Goal: Information Seeking & Learning: Learn about a topic

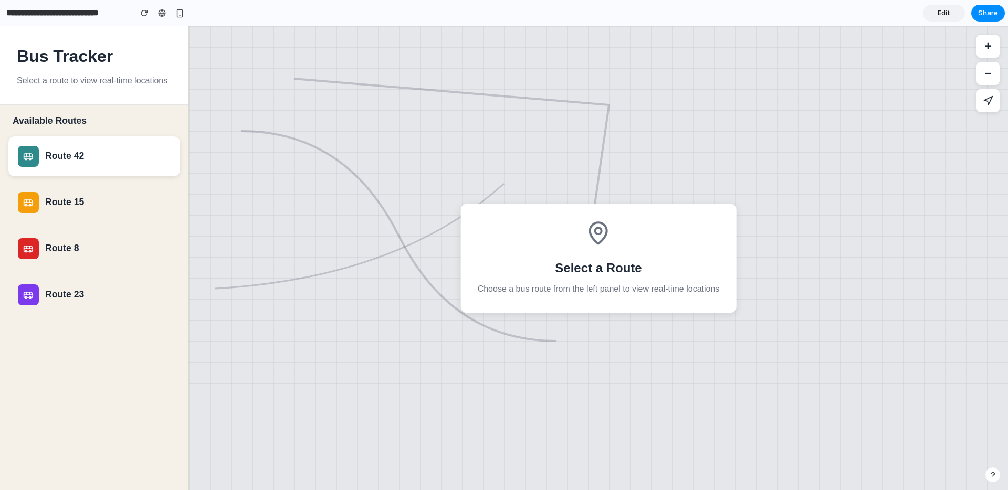
click at [69, 155] on div "Route 42" at bounding box center [107, 156] width 125 height 11
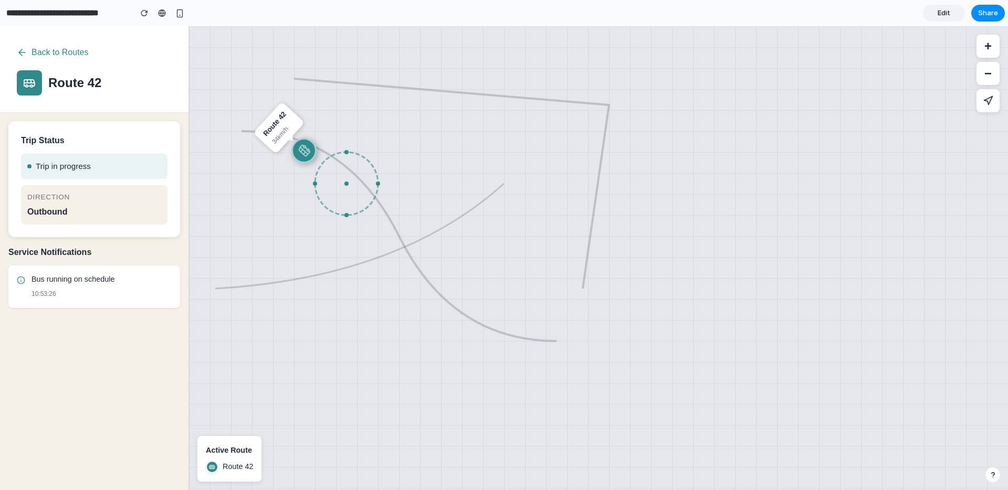
click at [91, 199] on div "Direction" at bounding box center [94, 198] width 134 height 12
click at [28, 51] on button "Back to Routes" at bounding box center [53, 52] width 72 height 19
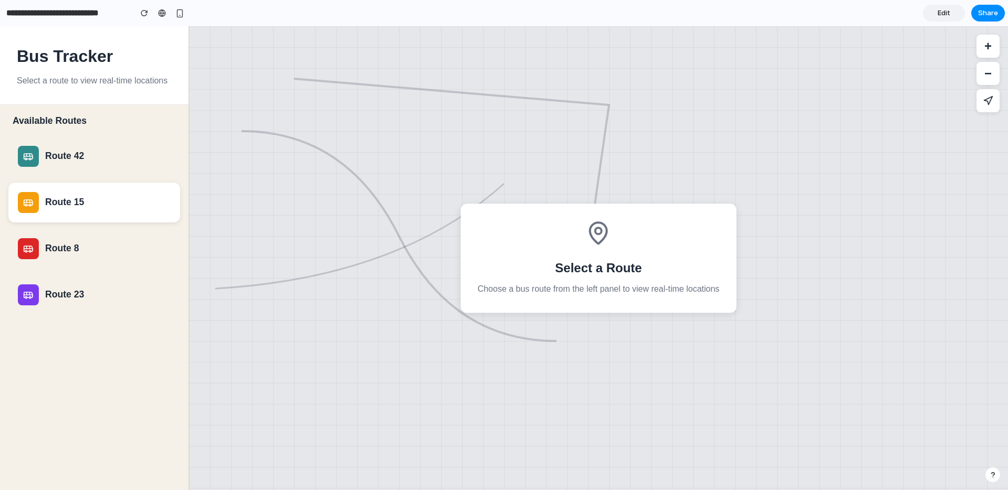
click at [96, 207] on div "Route 15" at bounding box center [107, 202] width 125 height 11
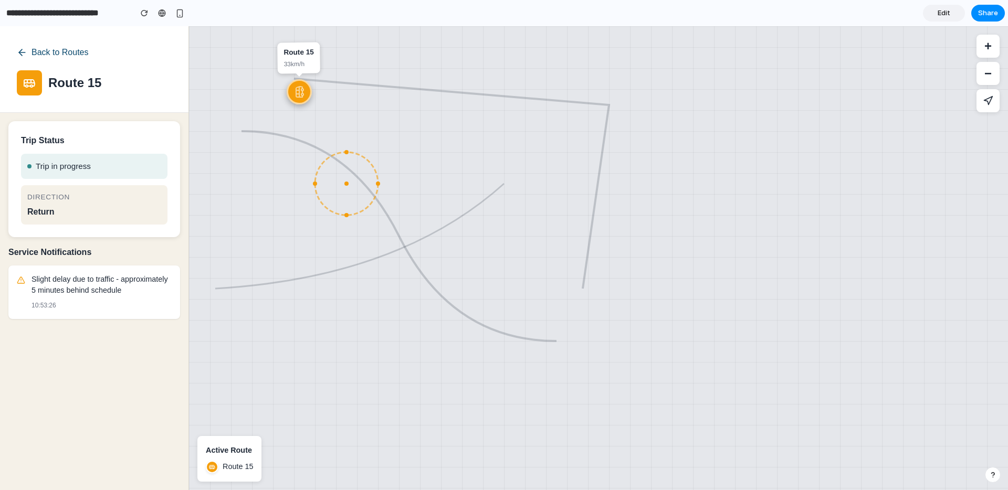
click at [38, 56] on button "Back to Routes" at bounding box center [53, 52] width 72 height 19
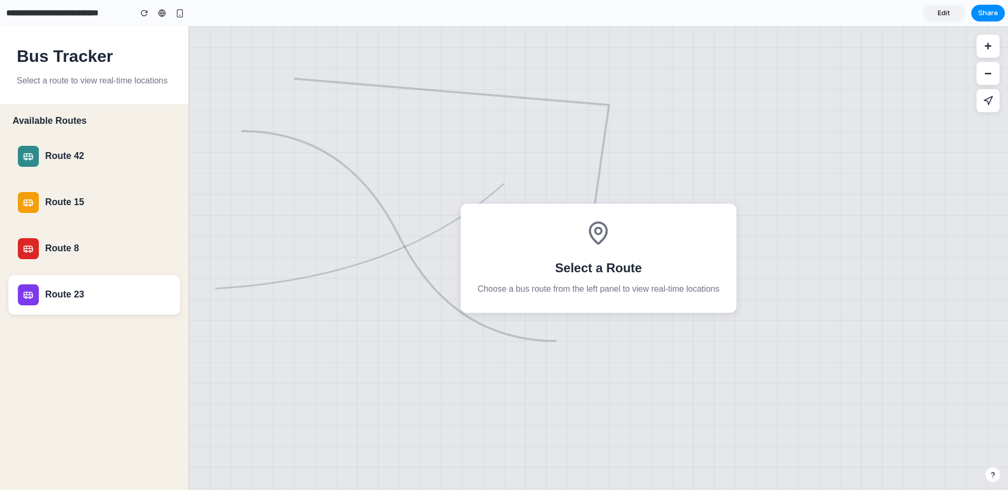
click at [83, 294] on div "Route 23" at bounding box center [107, 294] width 125 height 11
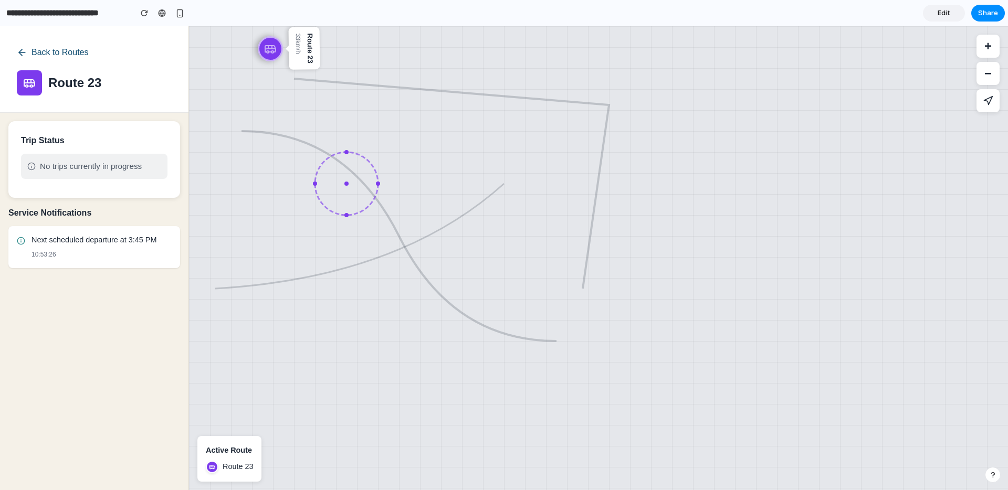
click at [28, 54] on button "Back to Routes" at bounding box center [53, 52] width 72 height 19
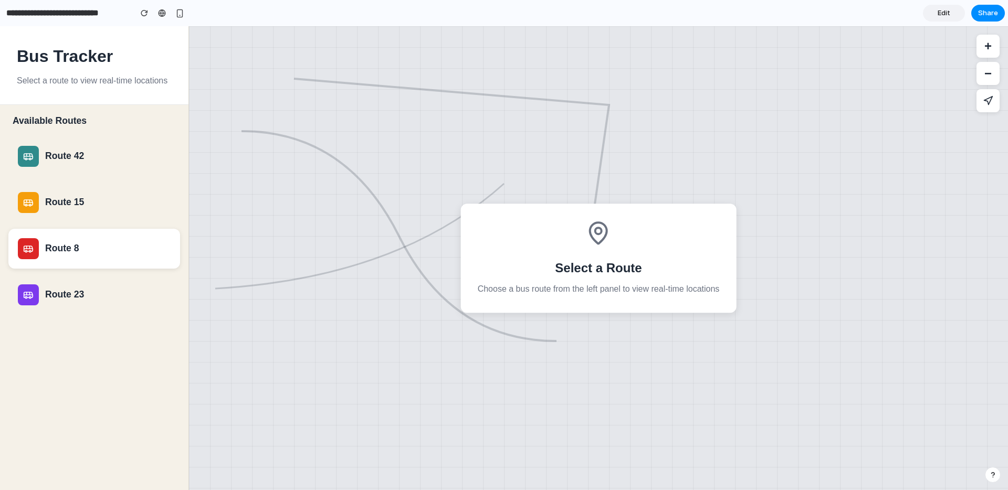
click at [67, 232] on button "Route 8" at bounding box center [94, 249] width 172 height 40
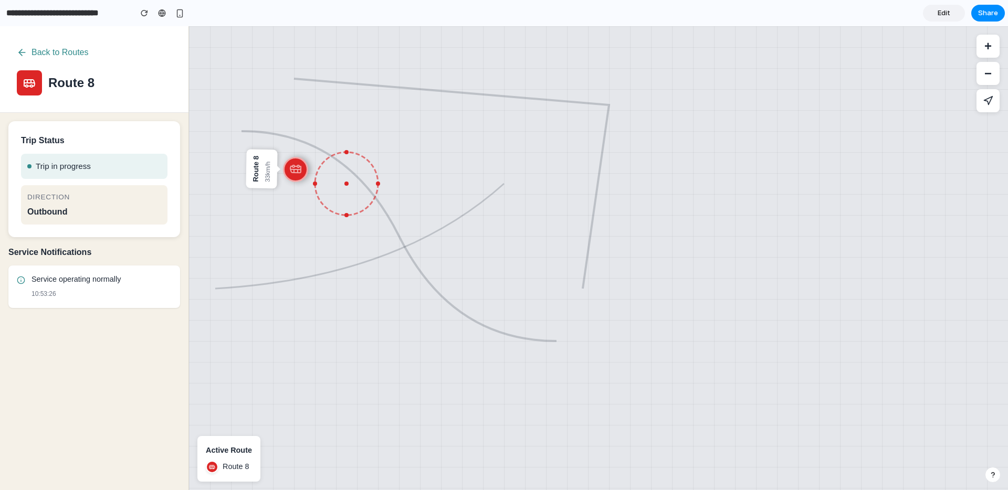
drag, startPoint x: 303, startPoint y: 167, endPoint x: 292, endPoint y: 188, distance: 24.4
click at [303, 167] on div at bounding box center [295, 169] width 26 height 26
drag, startPoint x: 200, startPoint y: 102, endPoint x: 191, endPoint y: 109, distance: 11.7
click at [200, 102] on icon at bounding box center [598, 258] width 819 height 464
click at [190, 109] on icon at bounding box center [598, 258] width 819 height 464
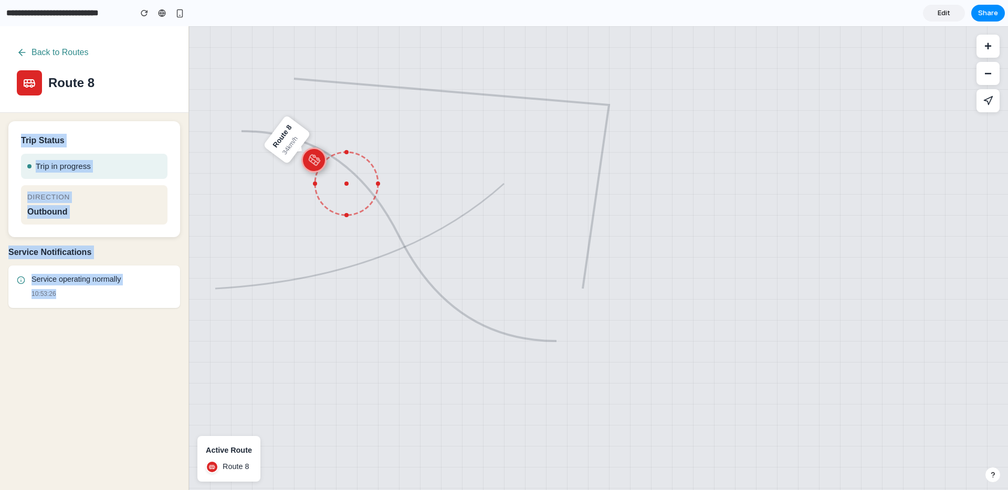
drag, startPoint x: 190, startPoint y: 109, endPoint x: 175, endPoint y: 107, distance: 14.8
click at [175, 107] on div "Back to Routes Route 8 Trip Status Trip in progress Direction outbound Service …" at bounding box center [504, 258] width 1008 height 464
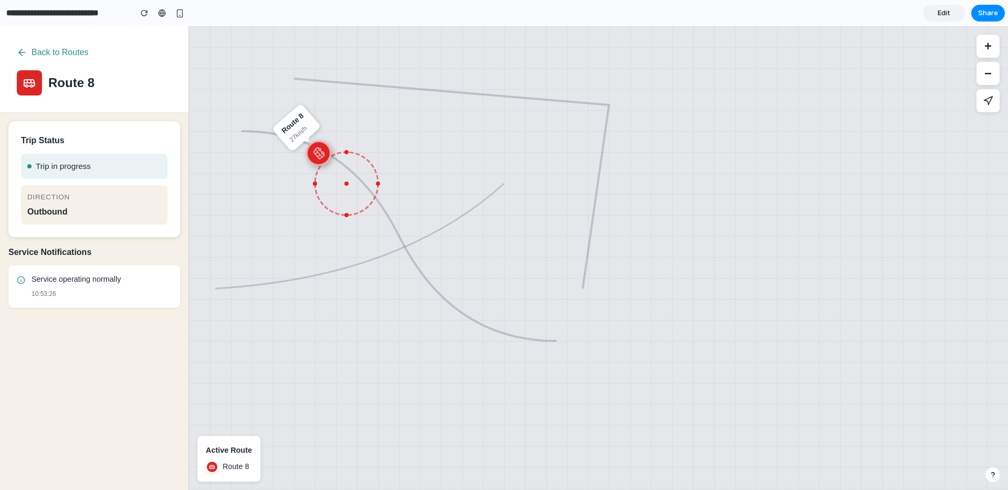
click at [288, 119] on div "Route 8 27 km/h" at bounding box center [295, 127] width 49 height 49
click at [178, 12] on div "button" at bounding box center [179, 13] width 9 height 9
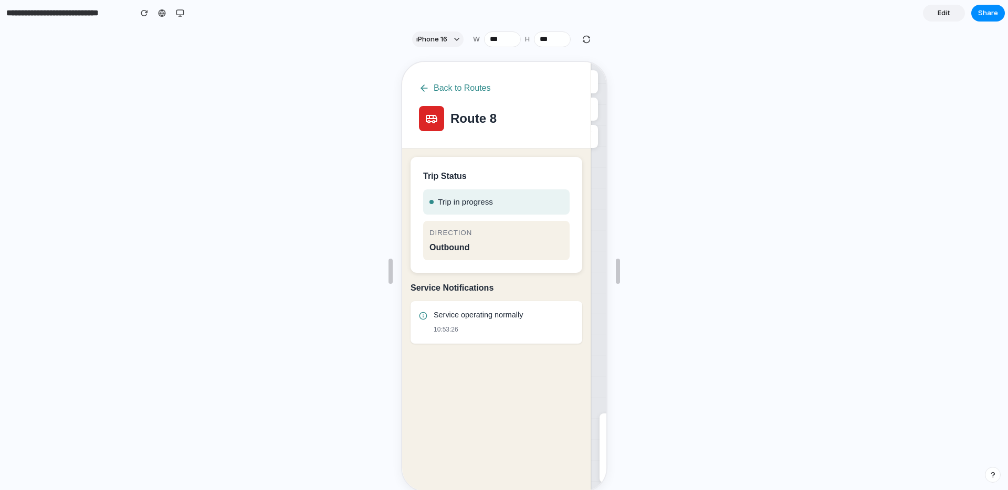
click at [596, 134] on icon at bounding box center [596, 275] width 15 height 429
click at [591, 112] on button "−" at bounding box center [584, 108] width 23 height 23
click at [595, 84] on button "+" at bounding box center [584, 80] width 23 height 23
click at [461, 87] on button "Back to Routes" at bounding box center [453, 87] width 72 height 19
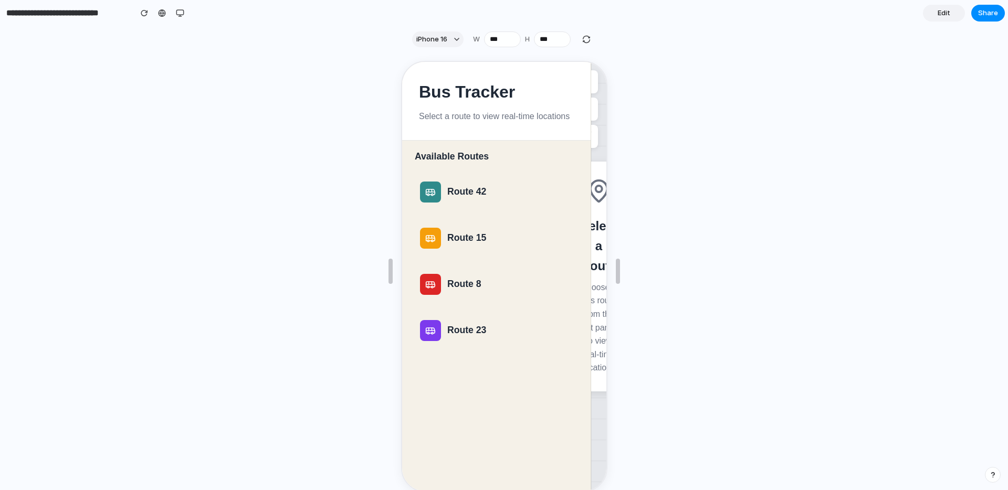
click at [178, 24] on div "**********" at bounding box center [94, 13] width 188 height 23
click at [178, 13] on div "button" at bounding box center [180, 13] width 8 height 8
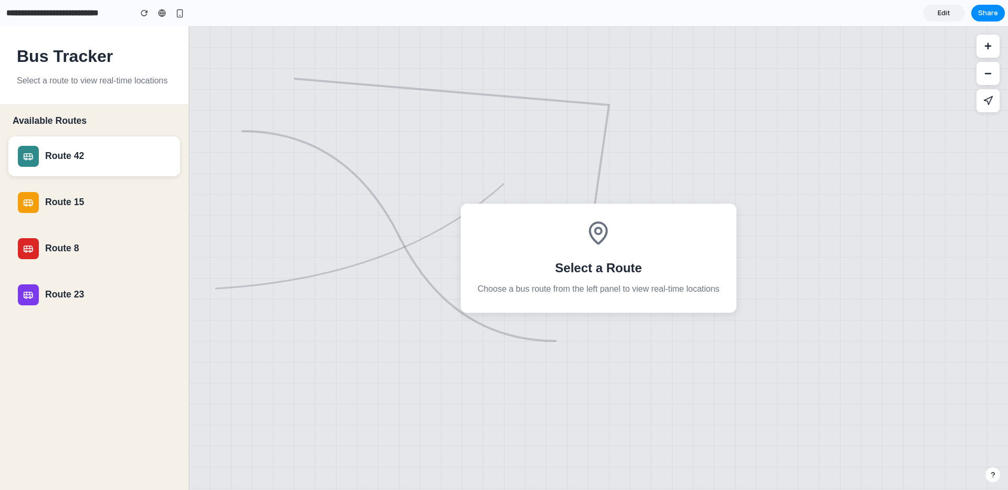
click at [67, 169] on button "Route 42" at bounding box center [94, 156] width 172 height 40
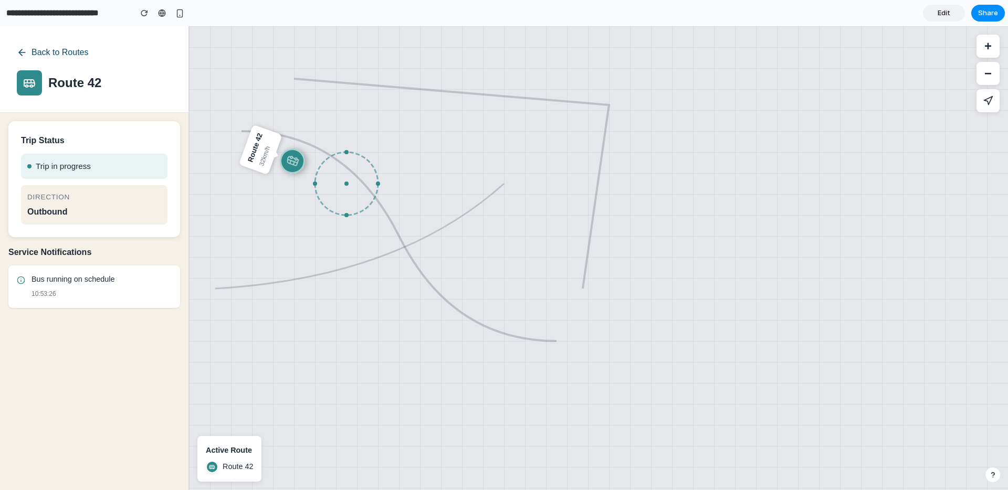
click at [34, 52] on button "Back to Routes" at bounding box center [53, 52] width 72 height 19
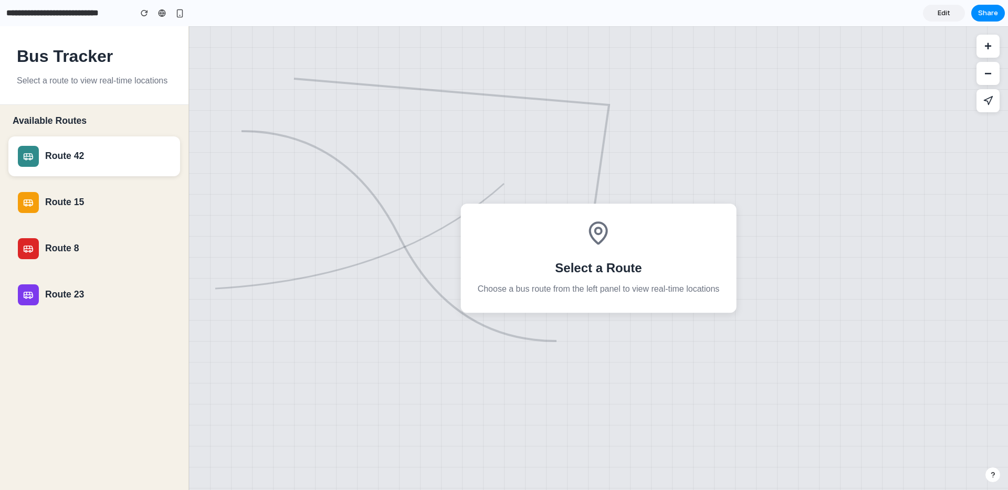
click at [56, 153] on div "Route 42" at bounding box center [107, 156] width 125 height 11
